Goal: Information Seeking & Learning: Learn about a topic

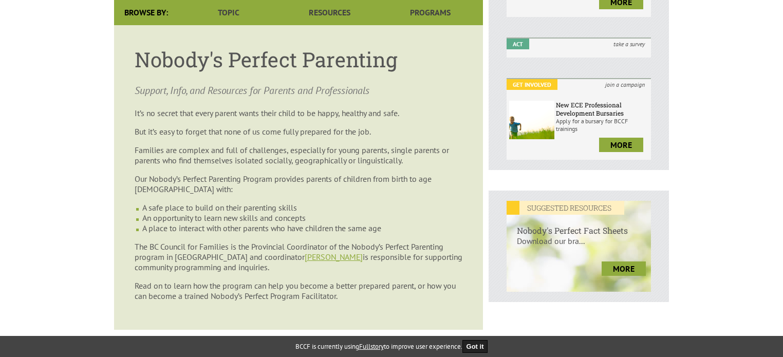
scroll to position [257, 0]
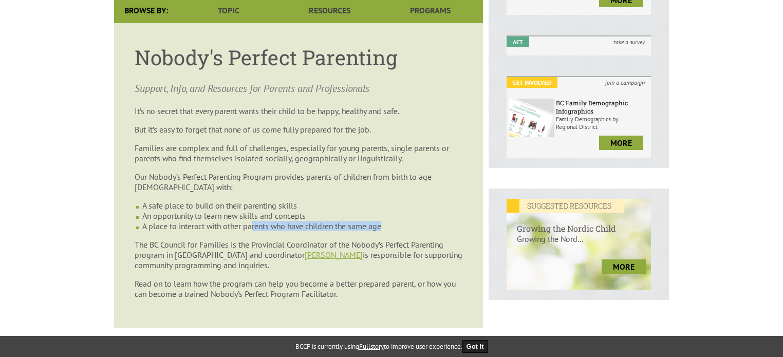
drag, startPoint x: 256, startPoint y: 226, endPoint x: 433, endPoint y: 226, distance: 177.2
click at [434, 226] on li "A place to interact with other parents who have children the same age" at bounding box center [302, 226] width 320 height 10
click at [280, 206] on li "A safe place to build on their parenting skills" at bounding box center [302, 205] width 320 height 10
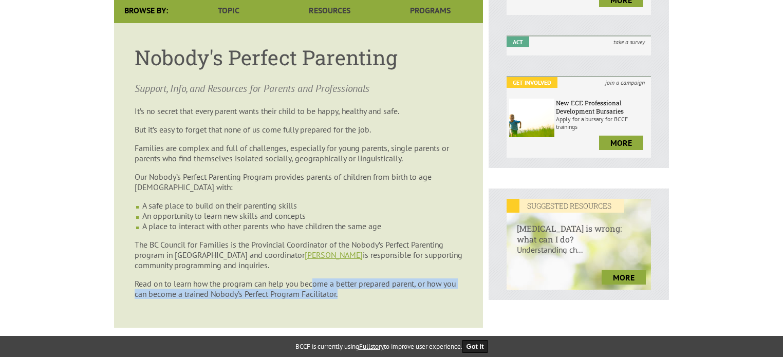
drag, startPoint x: 314, startPoint y: 287, endPoint x: 353, endPoint y: 301, distance: 41.8
click at [353, 299] on p "Read on to learn how the program can help you become a better prepared parent, …" at bounding box center [299, 288] width 328 height 21
click at [354, 299] on p "Read on to learn how the program can help you become a better prepared parent, …" at bounding box center [299, 288] width 328 height 21
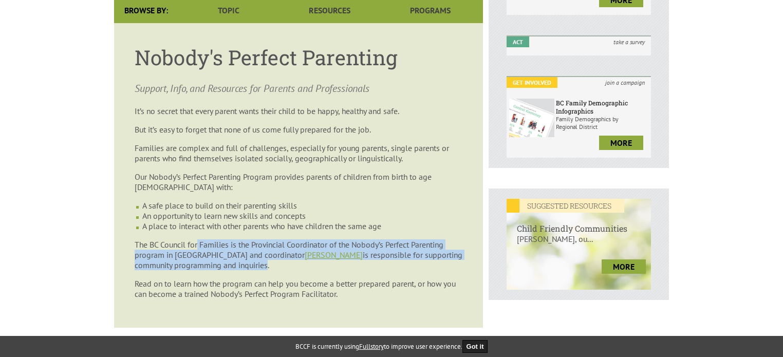
drag, startPoint x: 198, startPoint y: 250, endPoint x: 267, endPoint y: 275, distance: 73.6
click at [267, 275] on article "Nobody's Perfect Parenting Support, Info, and Resources for Parents and Profess…" at bounding box center [298, 175] width 369 height 305
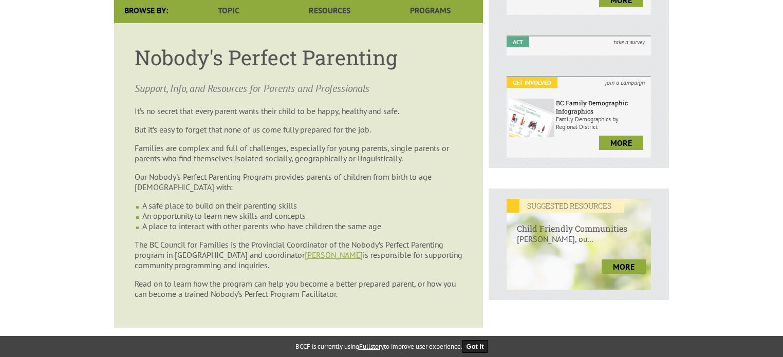
click at [294, 288] on p "Read on to learn how the program can help you become a better prepared parent, …" at bounding box center [299, 288] width 328 height 21
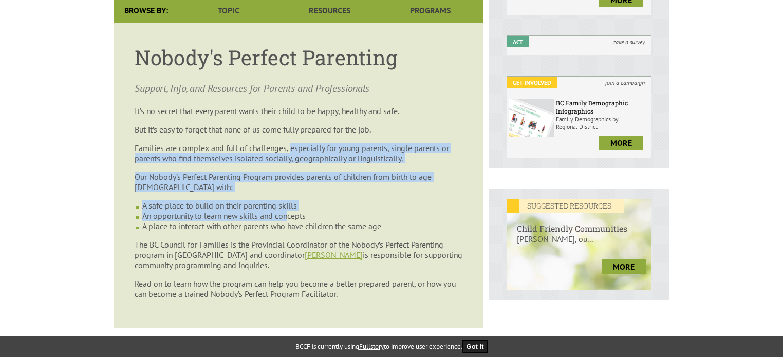
drag, startPoint x: 290, startPoint y: 141, endPoint x: 290, endPoint y: 213, distance: 71.9
click at [290, 213] on article "Nobody's Perfect Parenting Support, Info, and Resources for Parents and Profess…" at bounding box center [298, 175] width 369 height 305
click at [290, 150] on p "Families are complex and full of challenges, especially for young parents, sing…" at bounding box center [299, 153] width 328 height 21
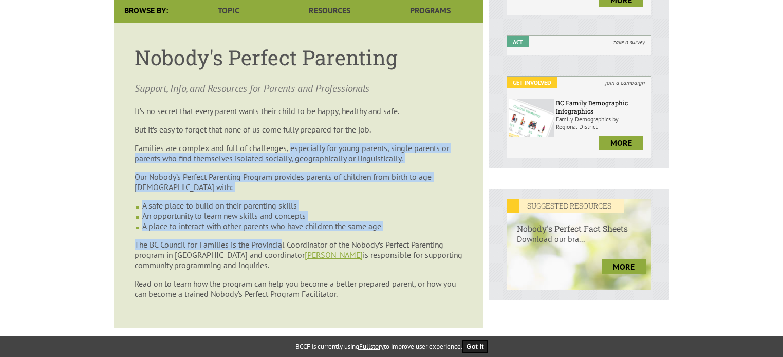
drag, startPoint x: 289, startPoint y: 155, endPoint x: 288, endPoint y: 239, distance: 84.2
click at [288, 239] on article "Nobody's Perfect Parenting Support, Info, and Resources for Parents and Profess…" at bounding box center [298, 175] width 369 height 305
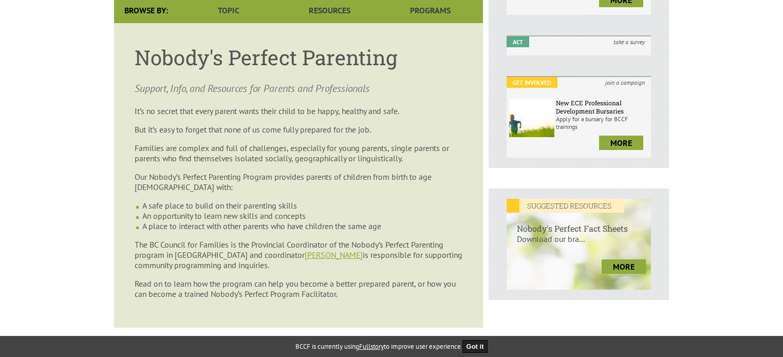
click at [231, 256] on p "The BC Council for Families is the Provincial Coordinator of the Nobody’s Perfe…" at bounding box center [299, 254] width 328 height 31
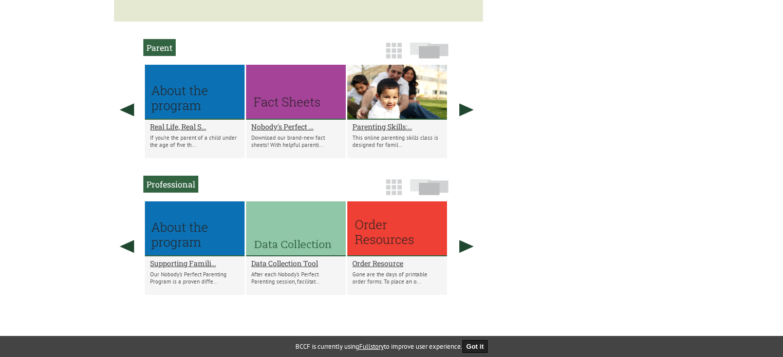
scroll to position [565, 0]
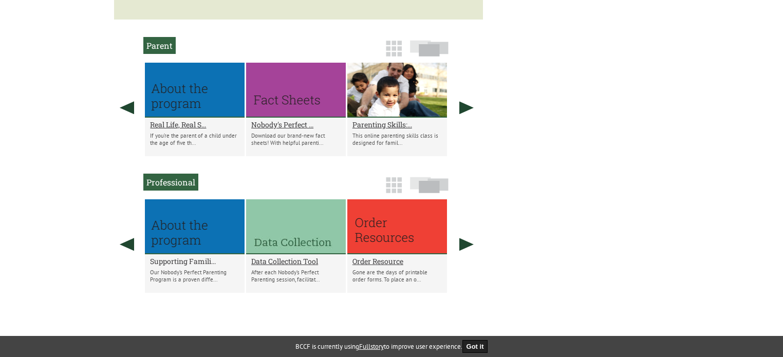
click at [179, 266] on h2 "Supporting Famili..." at bounding box center [194, 261] width 89 height 10
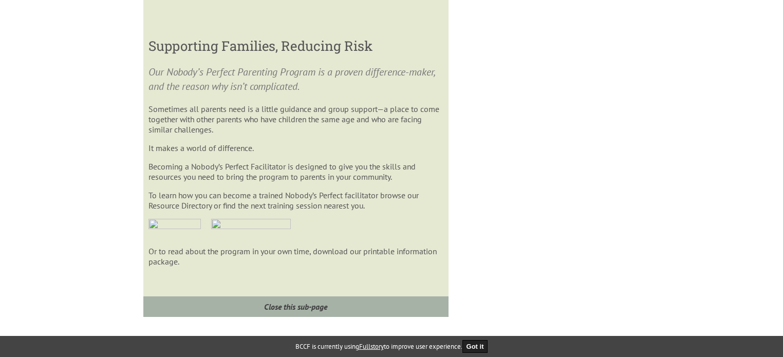
scroll to position [997, 0]
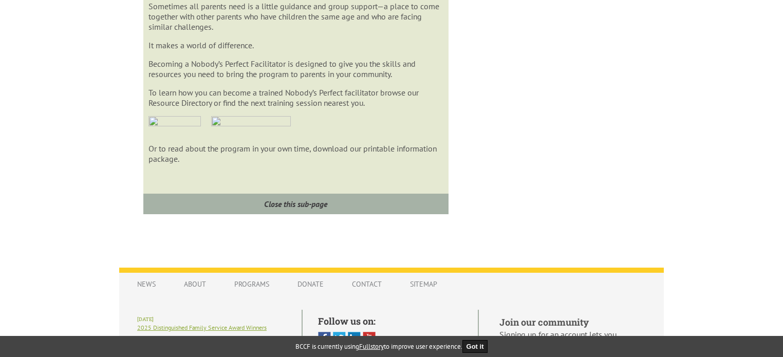
click at [280, 161] on p "Or to read about the program in your own time, download our printable informati…" at bounding box center [295, 153] width 294 height 21
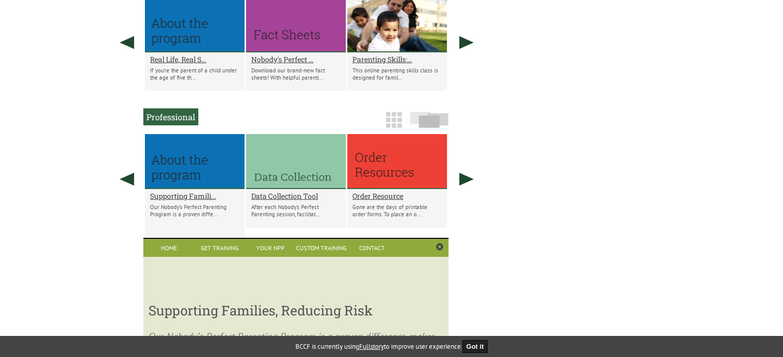
scroll to position [587, 0]
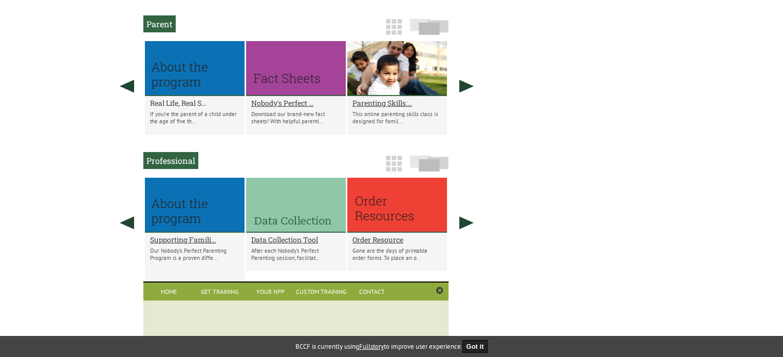
click at [175, 106] on h2 "Real Life, Real S..." at bounding box center [194, 103] width 89 height 10
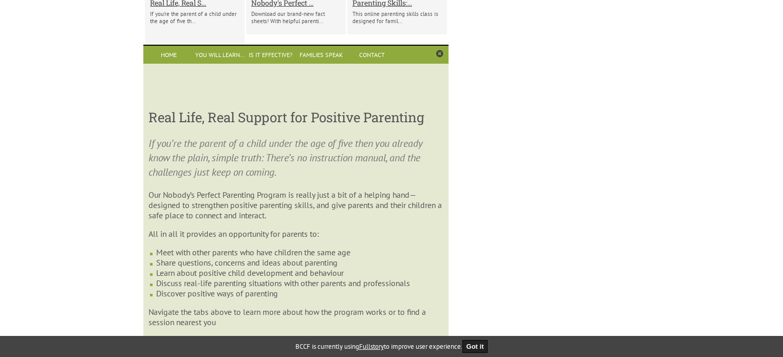
scroll to position [655, 0]
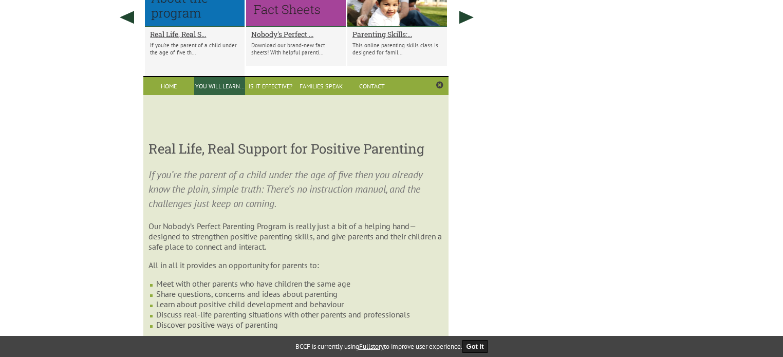
click at [210, 89] on link "You Will Learn…" at bounding box center [219, 86] width 51 height 18
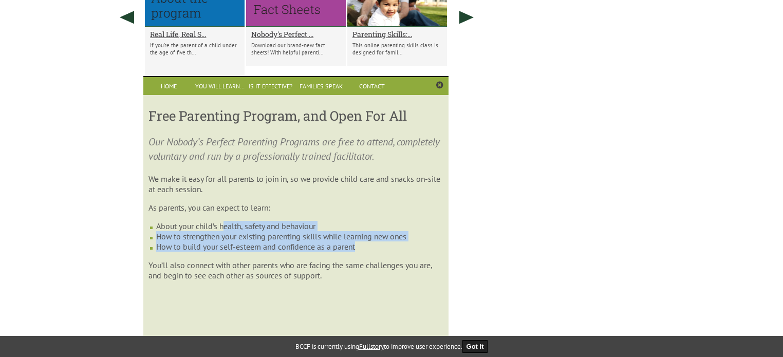
drag, startPoint x: 223, startPoint y: 232, endPoint x: 362, endPoint y: 255, distance: 140.0
click at [362, 252] on ul "About your child’s health, safety and behaviour How to strengthen your existing…" at bounding box center [295, 236] width 294 height 31
click at [333, 252] on li "How to build your self-esteem and confidence as a parent" at bounding box center [299, 246] width 287 height 10
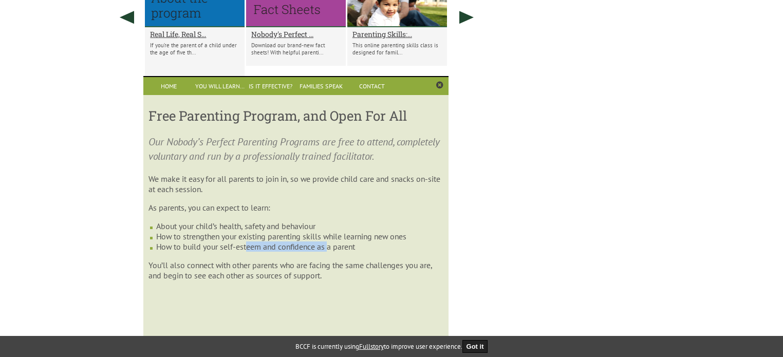
drag, startPoint x: 249, startPoint y: 258, endPoint x: 330, endPoint y: 258, distance: 80.6
click at [330, 252] on li "How to build your self-esteem and confidence as a parent" at bounding box center [299, 246] width 287 height 10
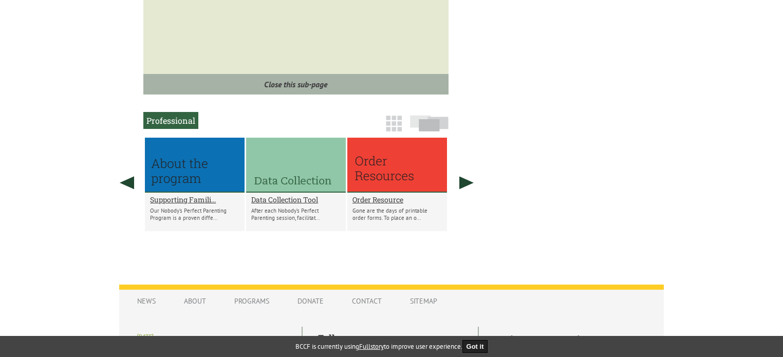
scroll to position [1015, 0]
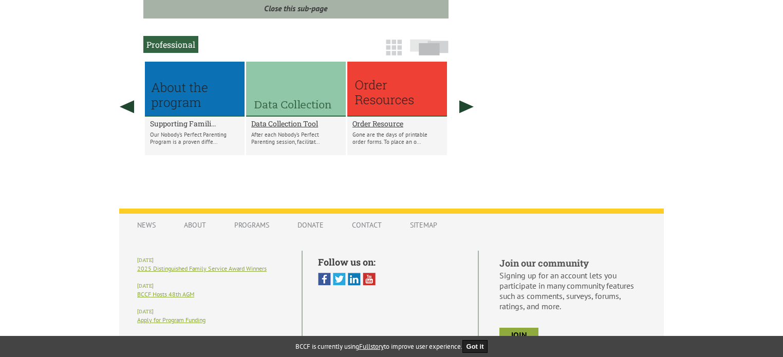
click at [177, 128] on h2 "Supporting Famili..." at bounding box center [194, 124] width 89 height 10
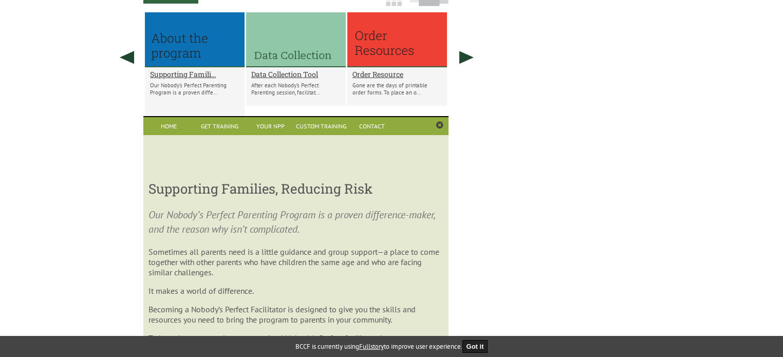
scroll to position [741, 0]
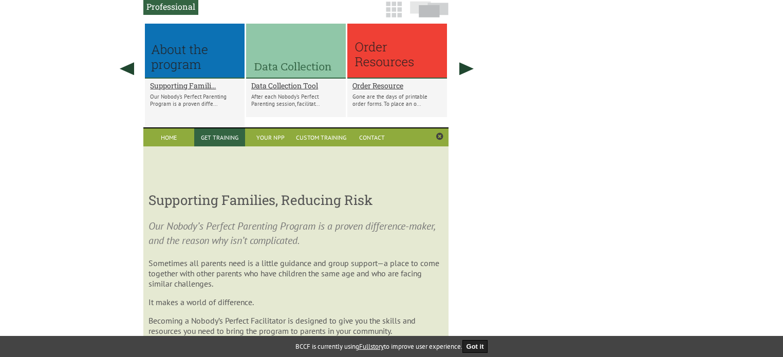
click at [219, 141] on link "Get Training" at bounding box center [219, 137] width 51 height 18
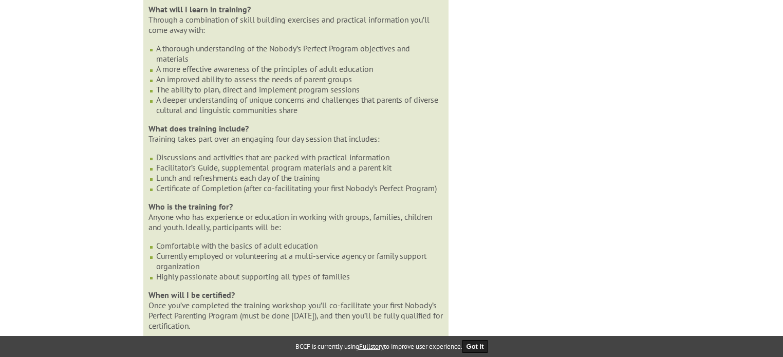
scroll to position [843, 0]
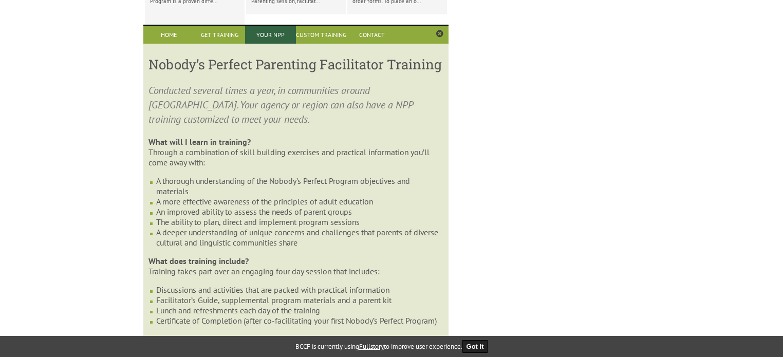
click at [271, 44] on link "Your NPP" at bounding box center [270, 35] width 51 height 18
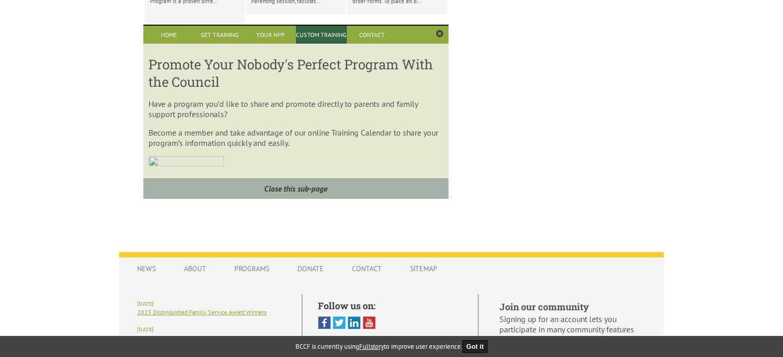
click at [316, 39] on link "Custom Training" at bounding box center [321, 35] width 51 height 18
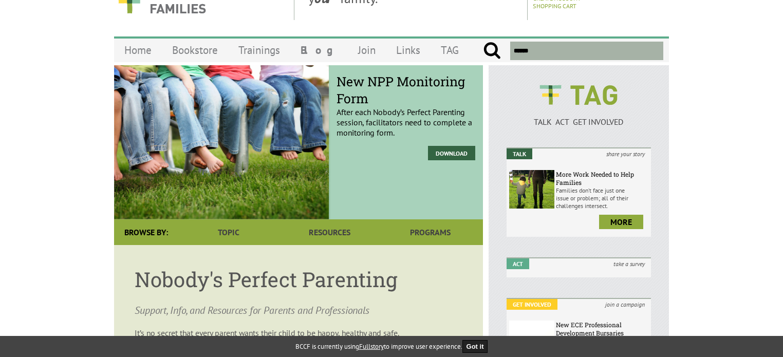
scroll to position [0, 0]
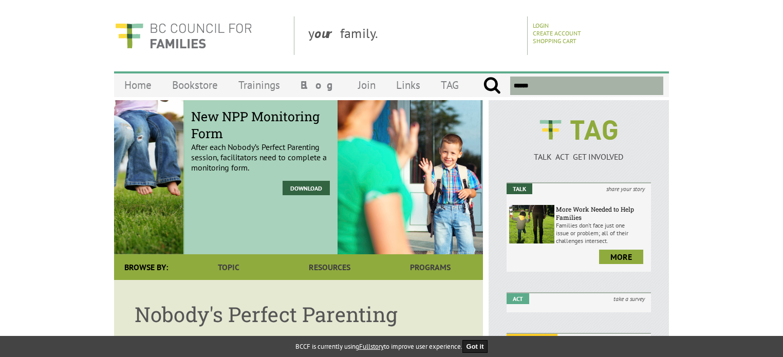
drag, startPoint x: 338, startPoint y: 119, endPoint x: 124, endPoint y: 136, distance: 215.4
click at [191, 136] on span "New NPP Monitoring Form" at bounding box center [260, 125] width 139 height 34
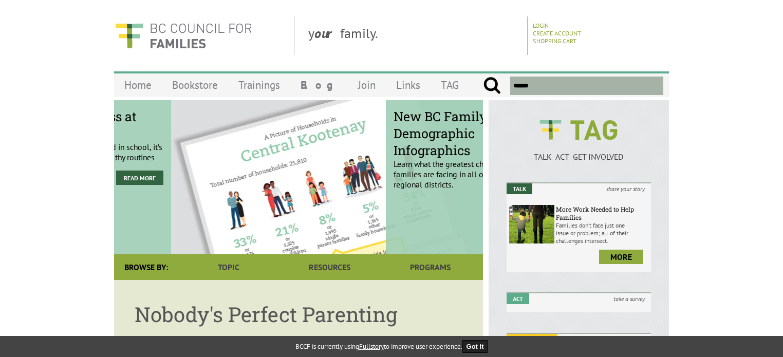
drag, startPoint x: 415, startPoint y: 148, endPoint x: 74, endPoint y: 161, distance: 340.7
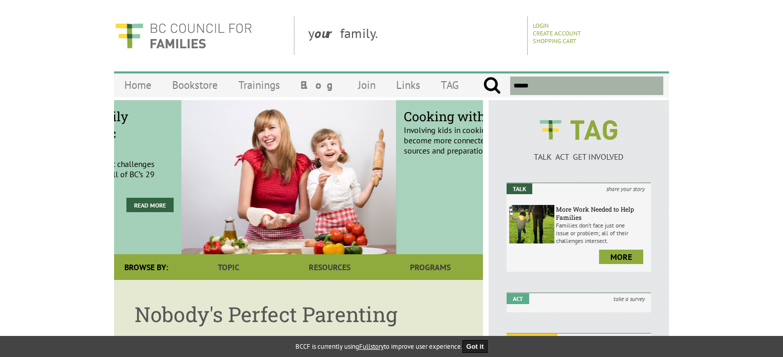
drag, startPoint x: 185, startPoint y: 154, endPoint x: 73, endPoint y: 154, distance: 112.0
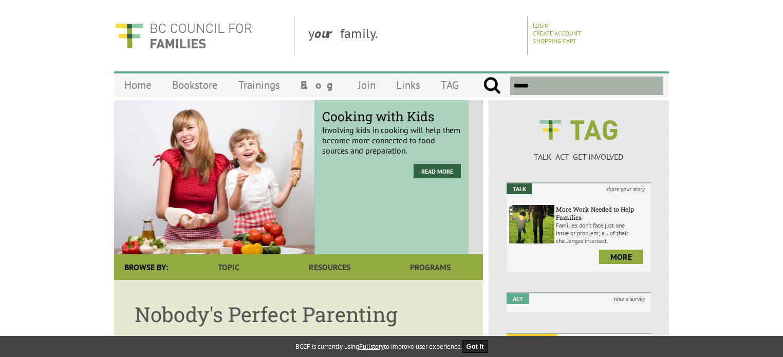
drag, startPoint x: 417, startPoint y: 143, endPoint x: 74, endPoint y: 153, distance: 343.2
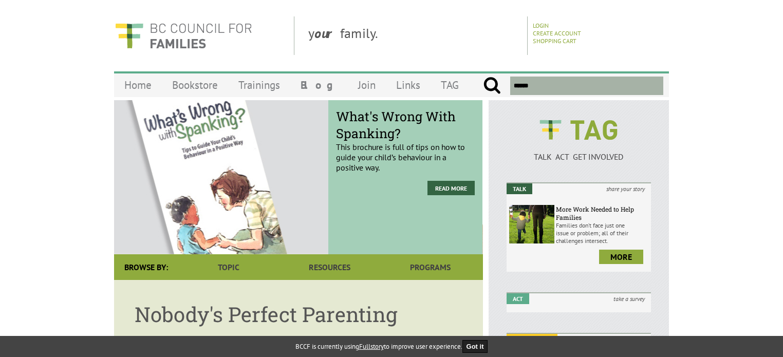
drag, startPoint x: 426, startPoint y: 139, endPoint x: 127, endPoint y: 145, distance: 299.5
click at [328, 147] on div "What's Wrong With Spanking? This brochure is full of tips on how to guide your …" at bounding box center [405, 177] width 154 height 154
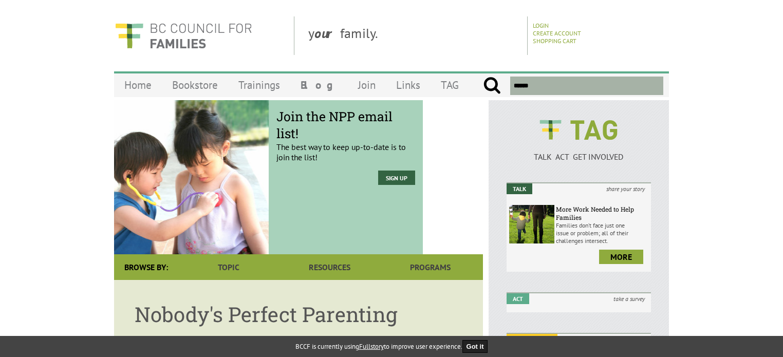
drag, startPoint x: 228, startPoint y: 152, endPoint x: 116, endPoint y: 150, distance: 112.0
click at [115, 152] on div "Join the NPP email list! The best way to keep up-to-date is to join the list! S…" at bounding box center [238, 177] width 369 height 154
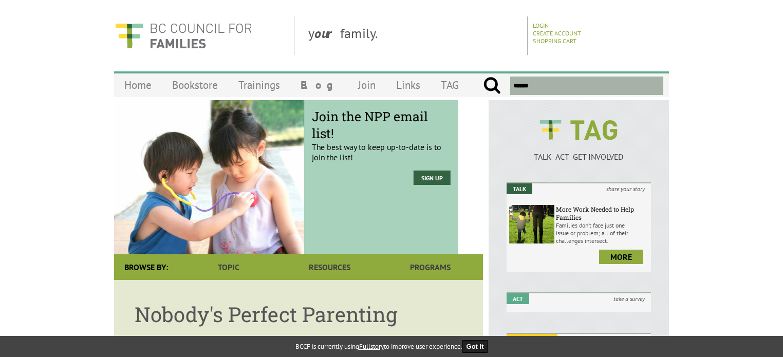
drag, startPoint x: 258, startPoint y: 172, endPoint x: 61, endPoint y: 170, distance: 197.2
